Goal: Navigation & Orientation: Find specific page/section

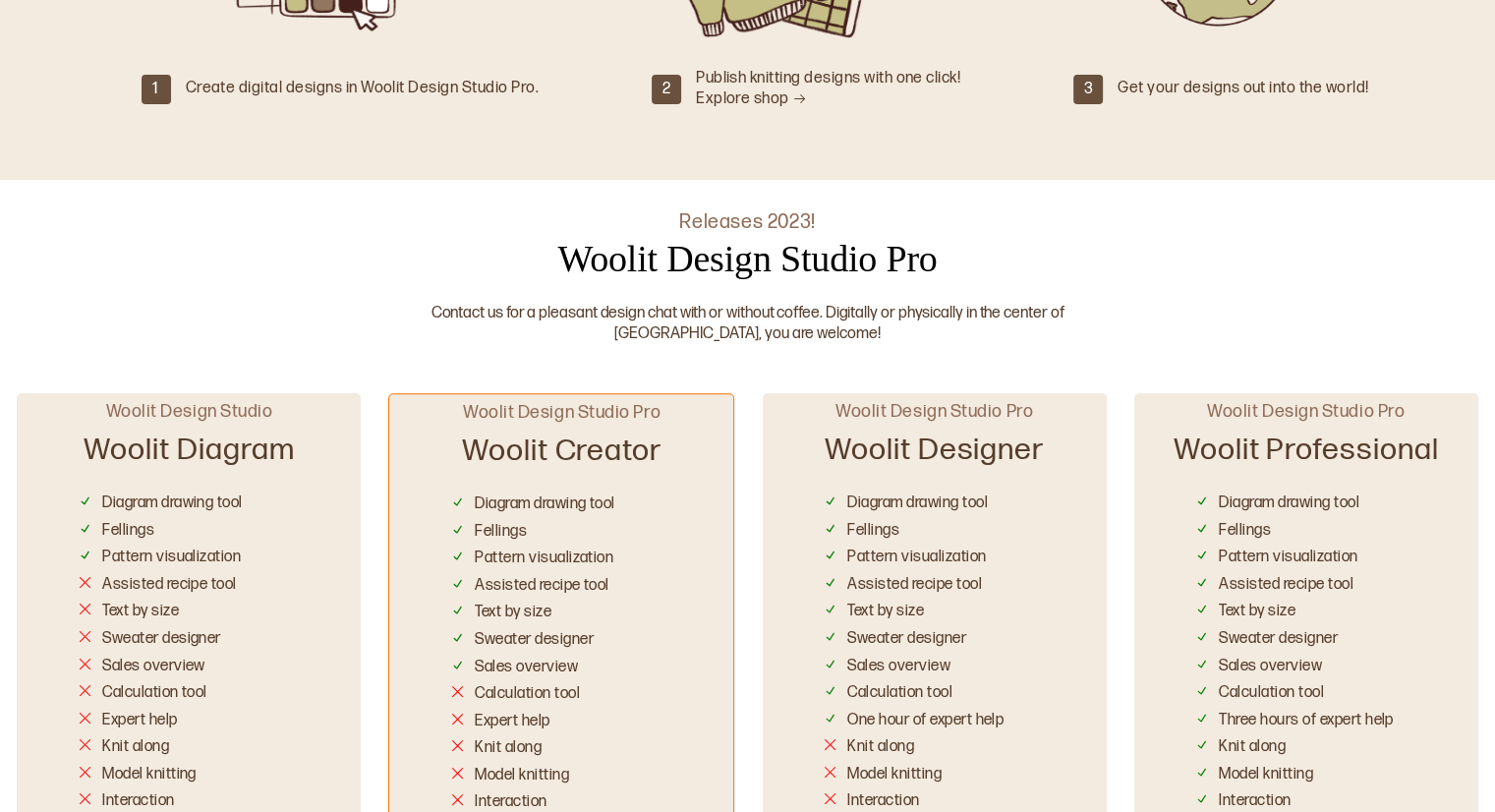
scroll to position [944, 0]
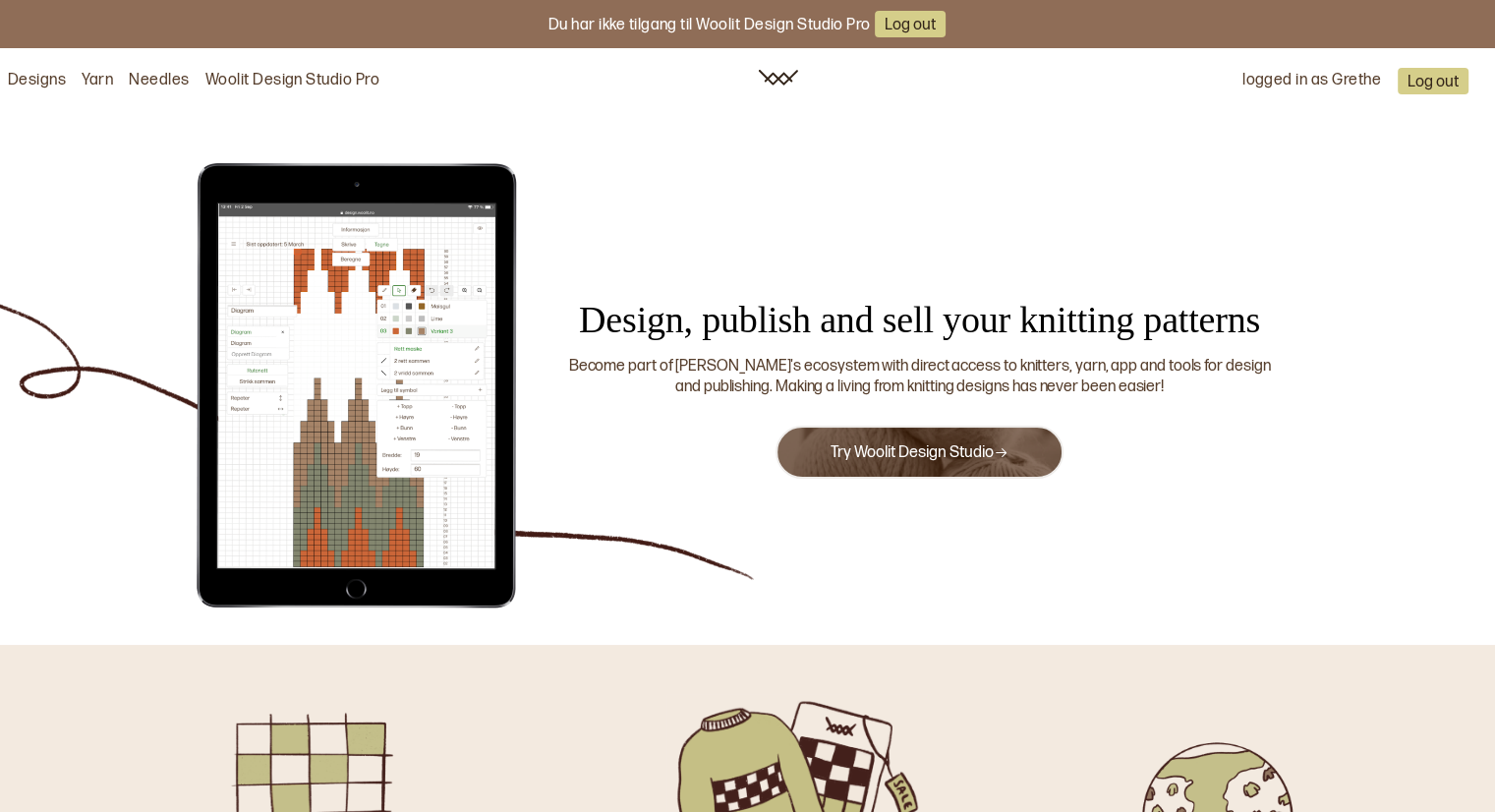
click at [41, 77] on link "Designs" at bounding box center [37, 81] width 58 height 21
